Goal: Transaction & Acquisition: Purchase product/service

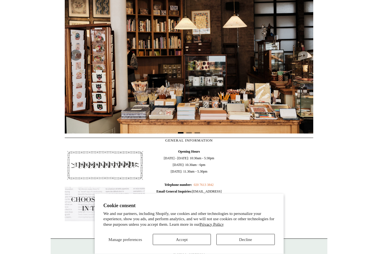
scroll to position [133, 0]
click at [187, 245] on button "Accept" at bounding box center [182, 239] width 58 height 11
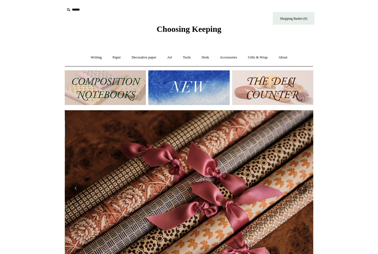
scroll to position [0, 497]
click at [231, 60] on link "Accessories +" at bounding box center [228, 57] width 27 height 15
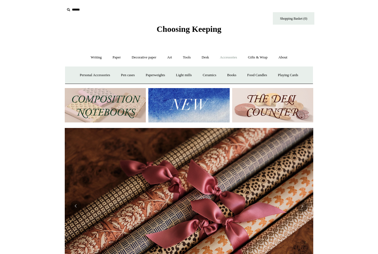
click at [150, 60] on link "Decorative paper +" at bounding box center [144, 57] width 35 height 15
click at [92, 54] on link "Writing +" at bounding box center [96, 57] width 21 height 15
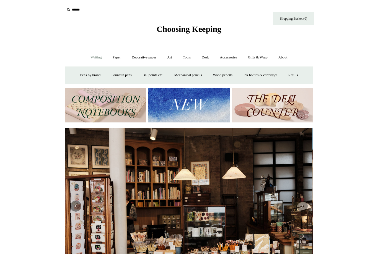
scroll to position [0, 0]
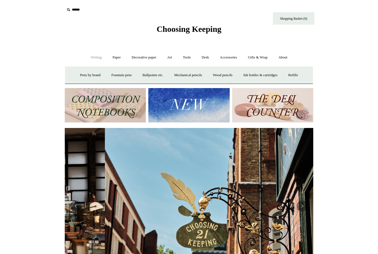
click at [260, 57] on link "Gifts & Wrap +" at bounding box center [258, 57] width 30 height 15
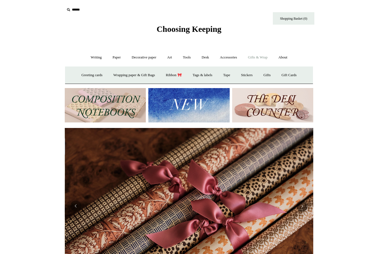
scroll to position [0, 497]
click at [146, 77] on link "Wrapping paper & Gift Bags" at bounding box center [133, 75] width 51 height 15
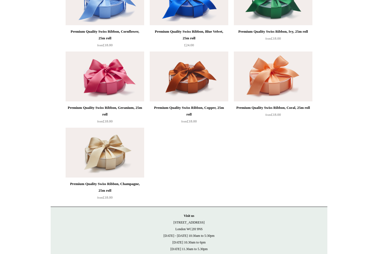
scroll to position [878, 0]
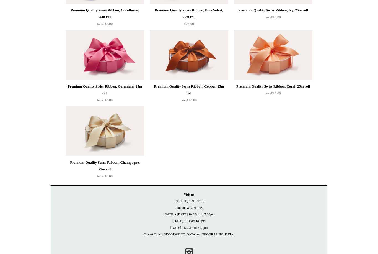
click at [204, 196] on p "Visit us 21 Tower Street London WC2H 9NS Monday - Friday 10:30am to 5:30pm Satu…" at bounding box center [188, 214] width 265 height 46
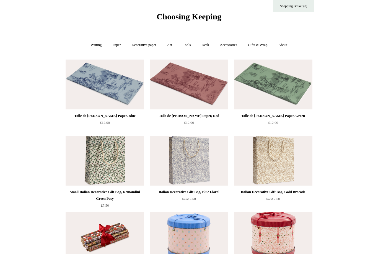
scroll to position [0, 0]
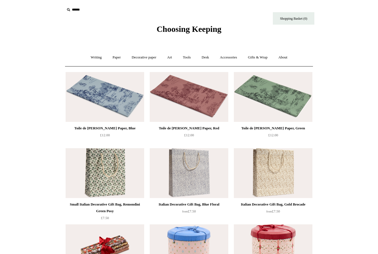
click at [261, 58] on link "Gifts & Wrap +" at bounding box center [258, 57] width 30 height 15
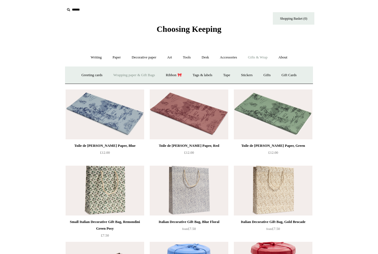
click at [252, 75] on link "Stickers" at bounding box center [247, 75] width 22 height 15
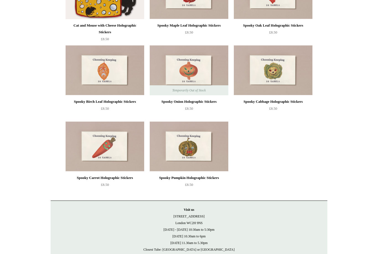
scroll to position [346, 0]
